Goal: Task Accomplishment & Management: Complete application form

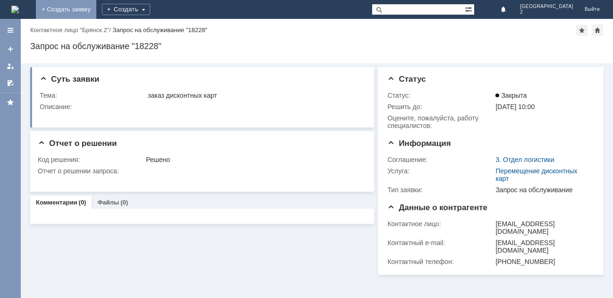
click at [96, 12] on link "+ Создать заявку" at bounding box center [66, 9] width 60 height 19
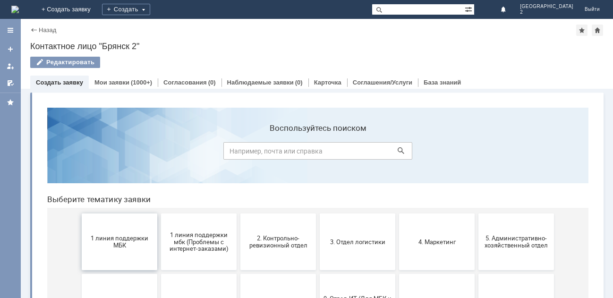
click at [119, 240] on span "1 линия поддержки МБК" at bounding box center [120, 242] width 70 height 14
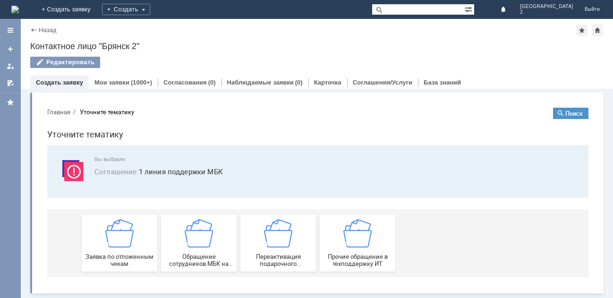
click at [119, 240] on img at bounding box center [119, 233] width 28 height 28
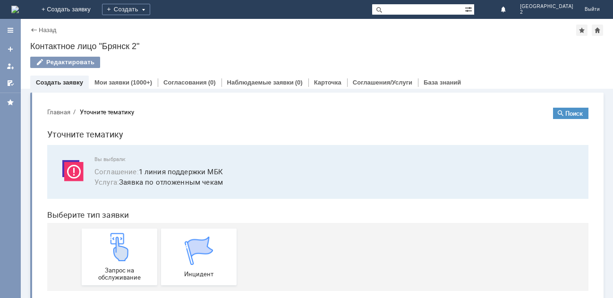
click at [119, 240] on img at bounding box center [119, 247] width 28 height 28
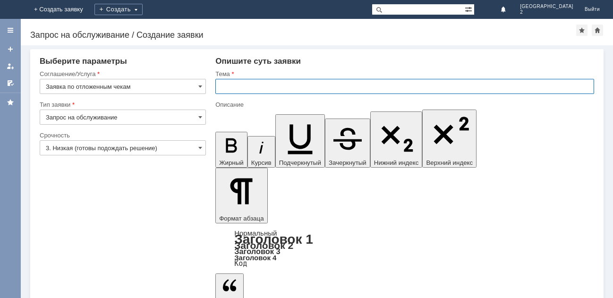
click at [254, 80] on input "text" at bounding box center [404, 86] width 379 height 15
type input "отл чек Бр2"
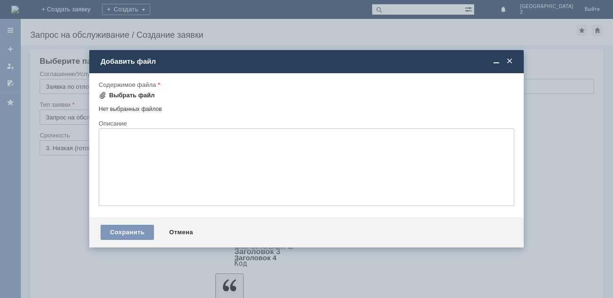
click at [140, 94] on div "Выбрать файл" at bounding box center [132, 96] width 46 height 8
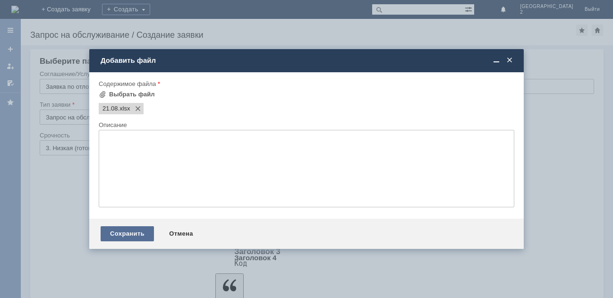
click at [133, 230] on div "Сохранить" at bounding box center [127, 233] width 53 height 15
